Goal: Information Seeking & Learning: Learn about a topic

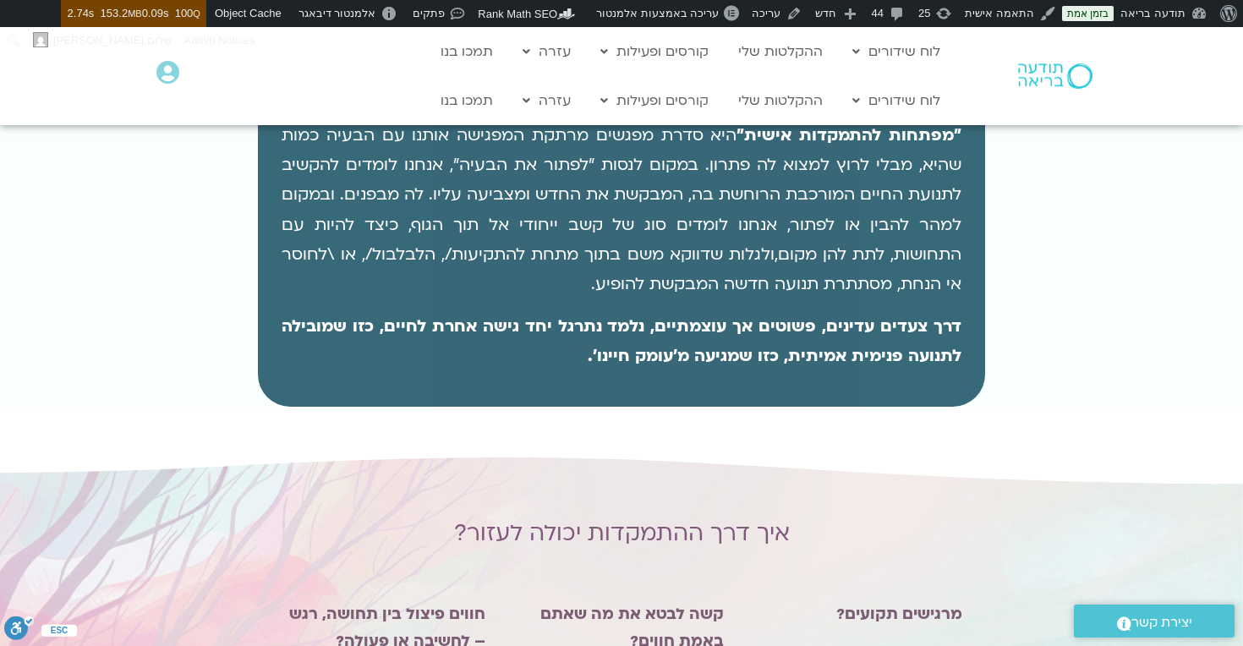
scroll to position [1244, 0]
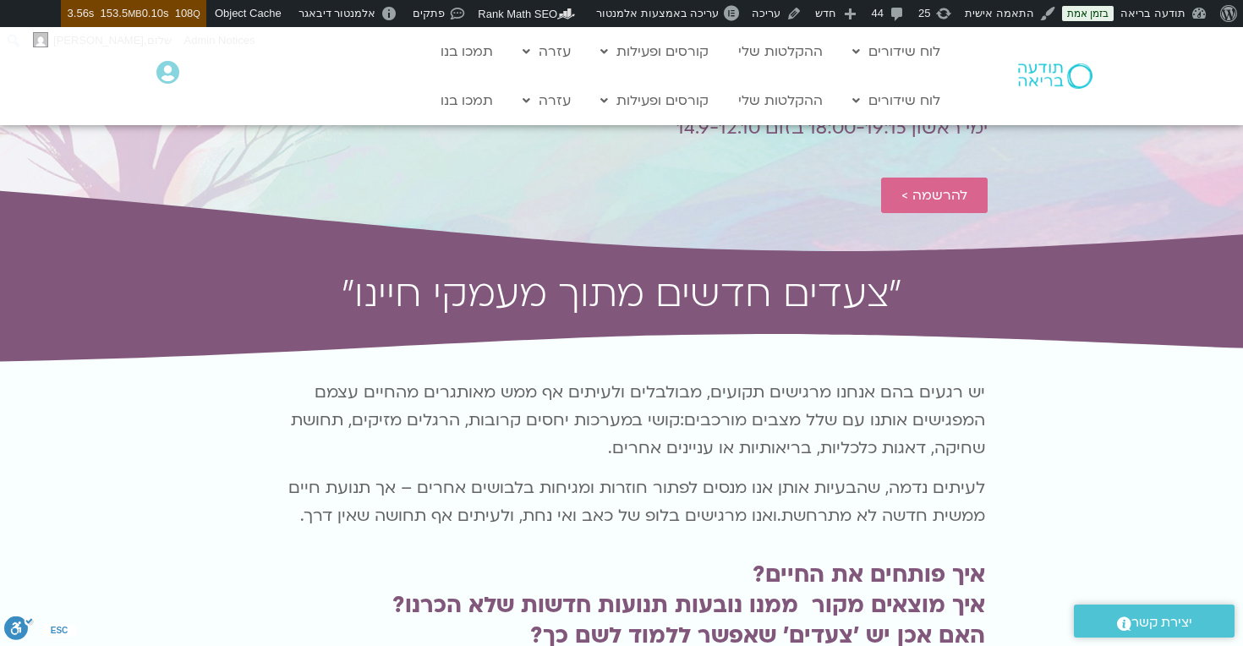
scroll to position [550, 0]
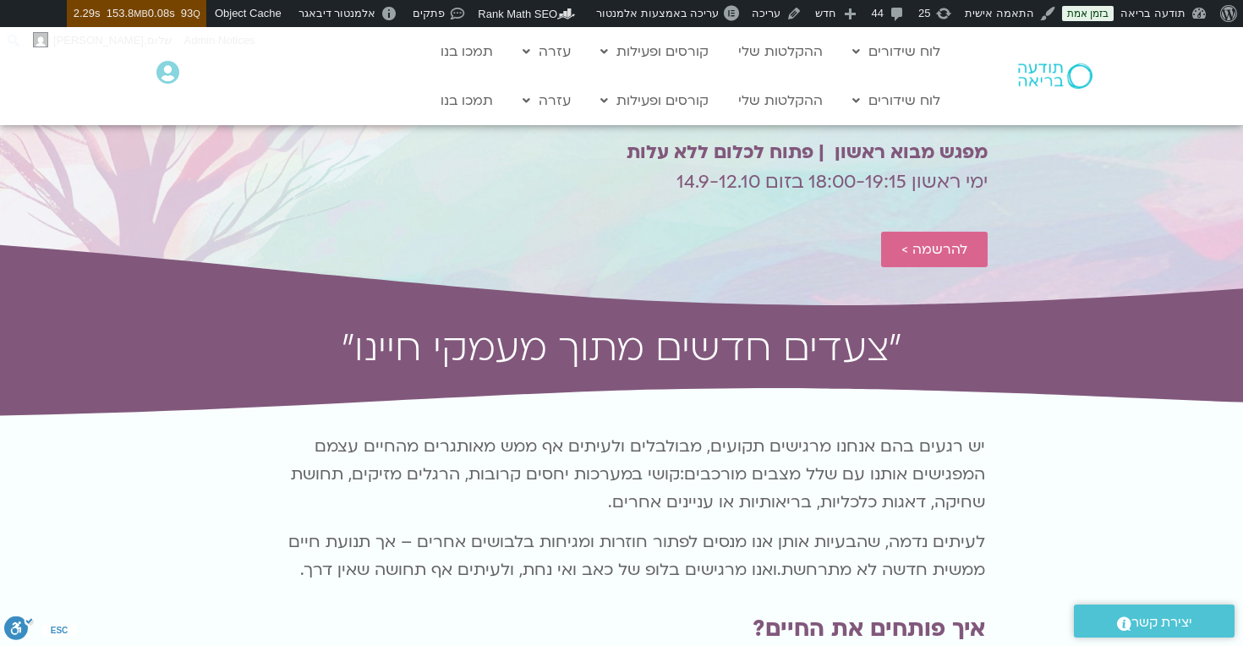
scroll to position [473, 0]
